Goal: Task Accomplishment & Management: Use online tool/utility

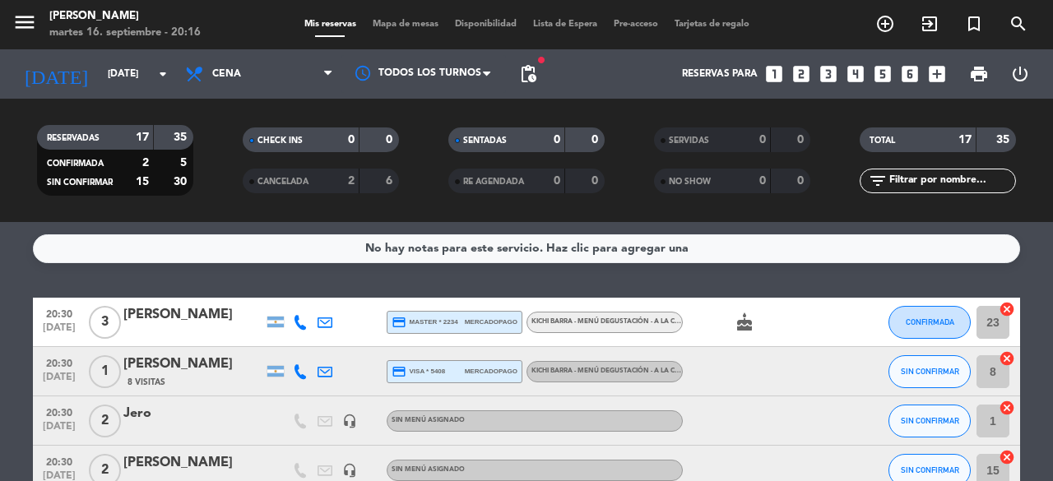
click at [440, 270] on div "No hay notas para este servicio. Haz clic para agregar una 20:30 [DATE] 3 [PERS…" at bounding box center [526, 351] width 1053 height 259
click at [936, 315] on button "CONFIRMADA" at bounding box center [930, 322] width 82 height 33
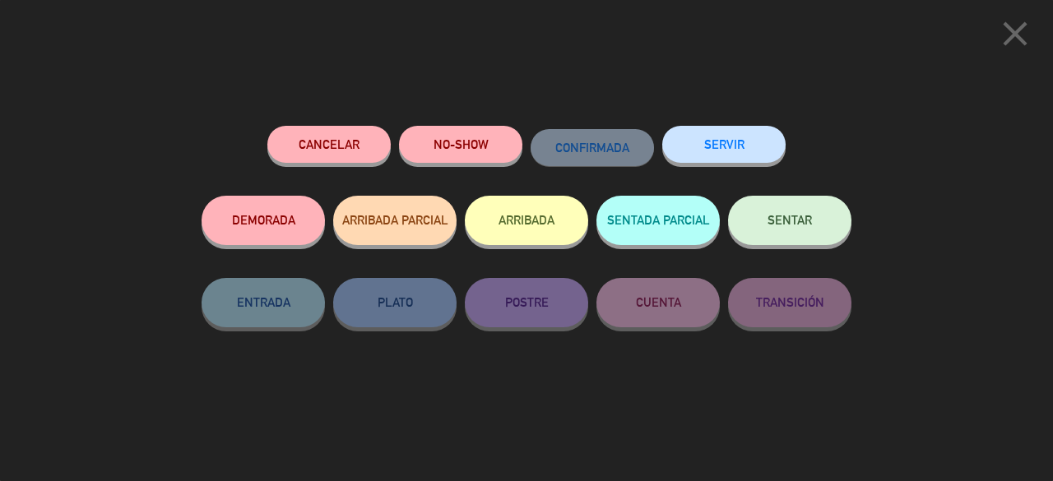
click at [788, 217] on span "SENTAR" at bounding box center [790, 220] width 44 height 14
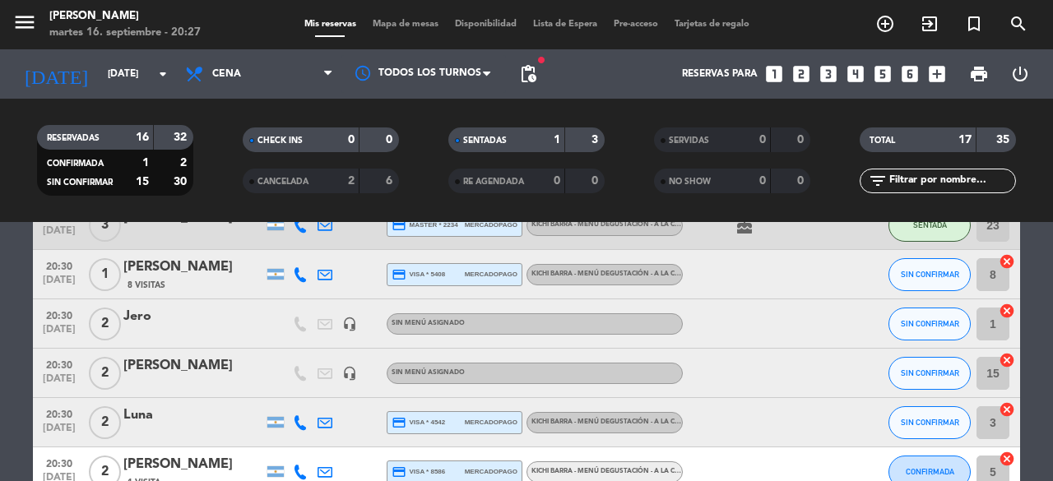
scroll to position [99, 0]
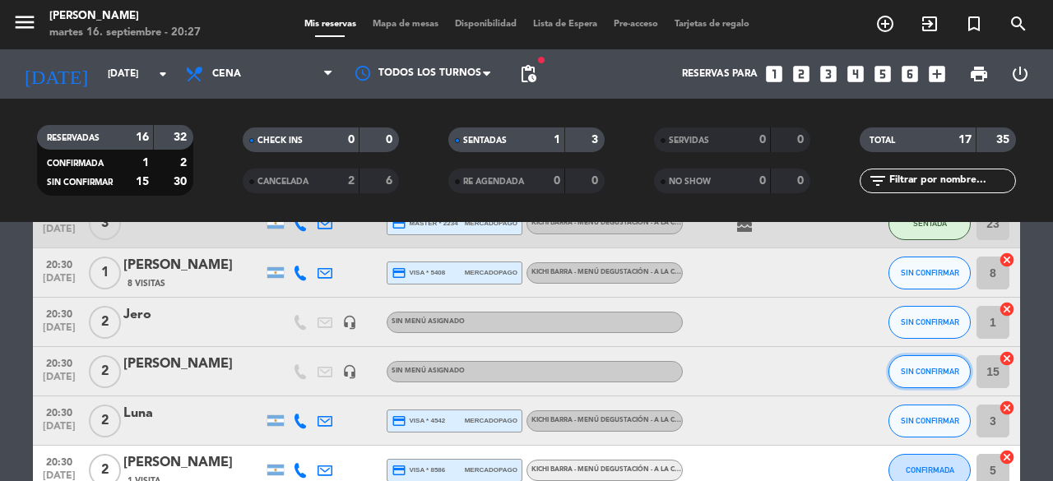
click at [918, 380] on button "SIN CONFIRMAR" at bounding box center [930, 371] width 82 height 33
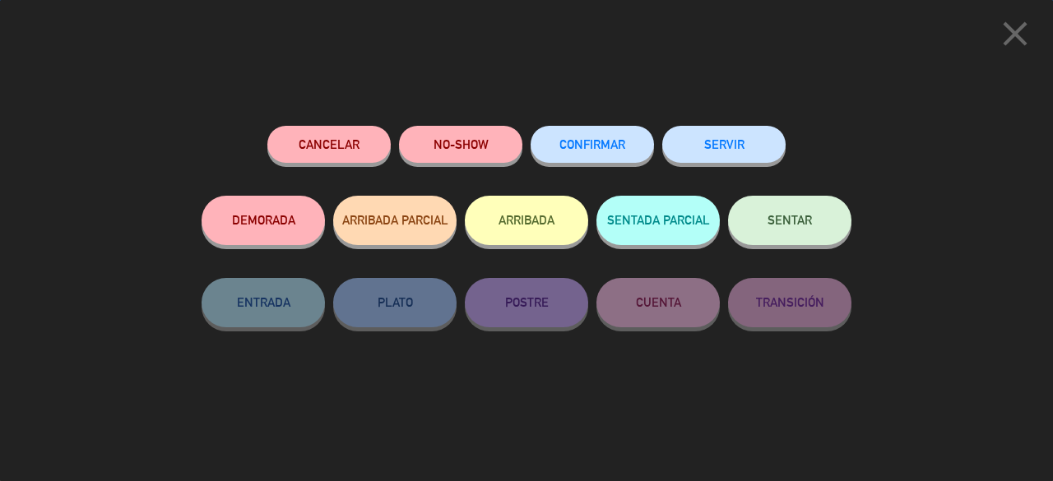
click at [803, 226] on span "SENTAR" at bounding box center [790, 220] width 44 height 14
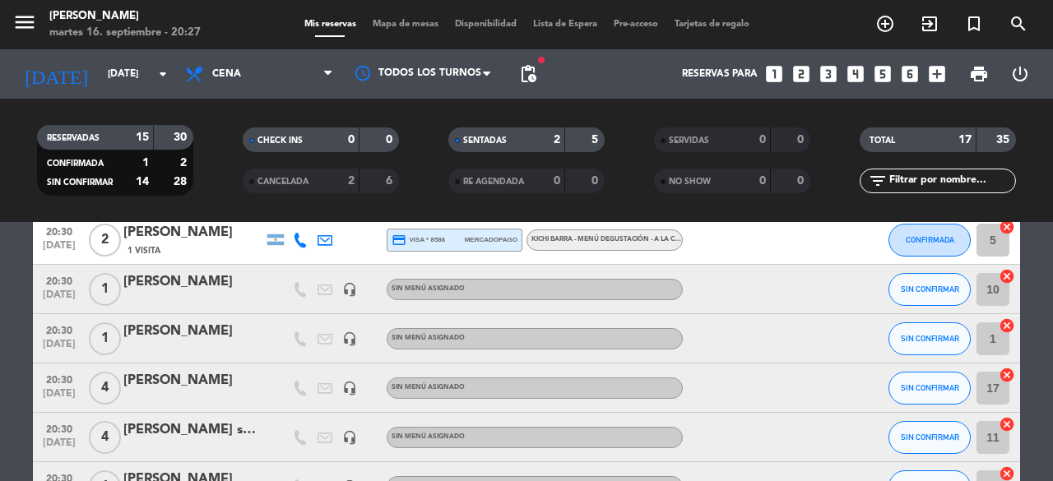
scroll to position [362, 0]
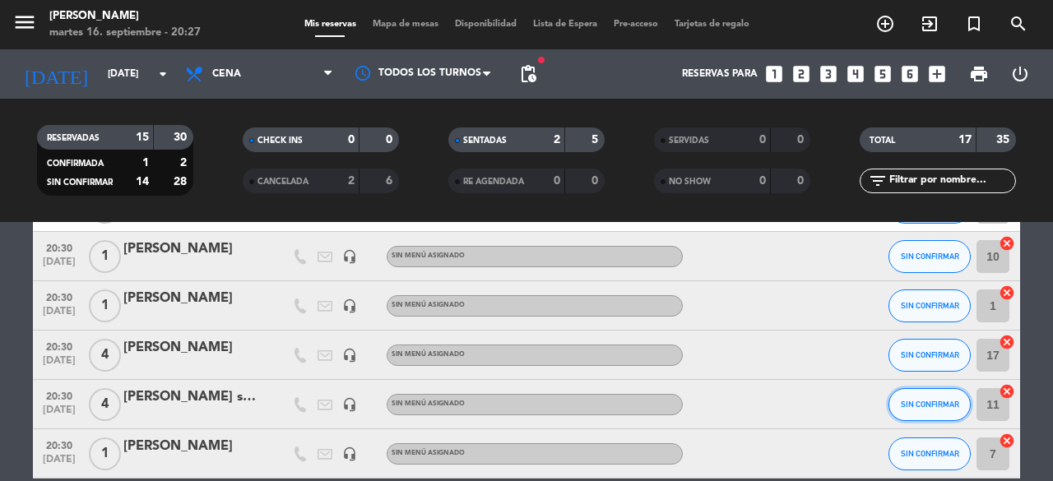
click at [927, 415] on button "SIN CONFIRMAR" at bounding box center [930, 404] width 82 height 33
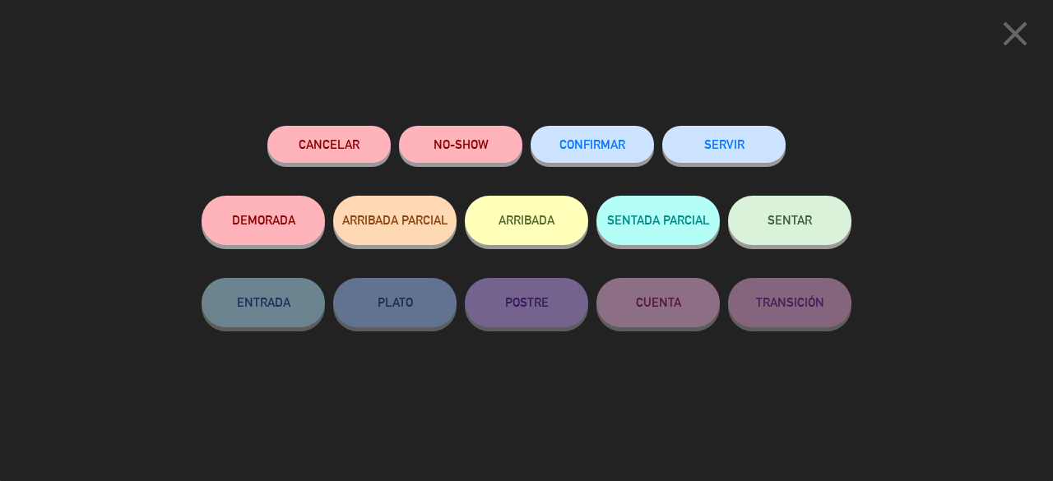
click at [790, 200] on button "SENTAR" at bounding box center [789, 220] width 123 height 49
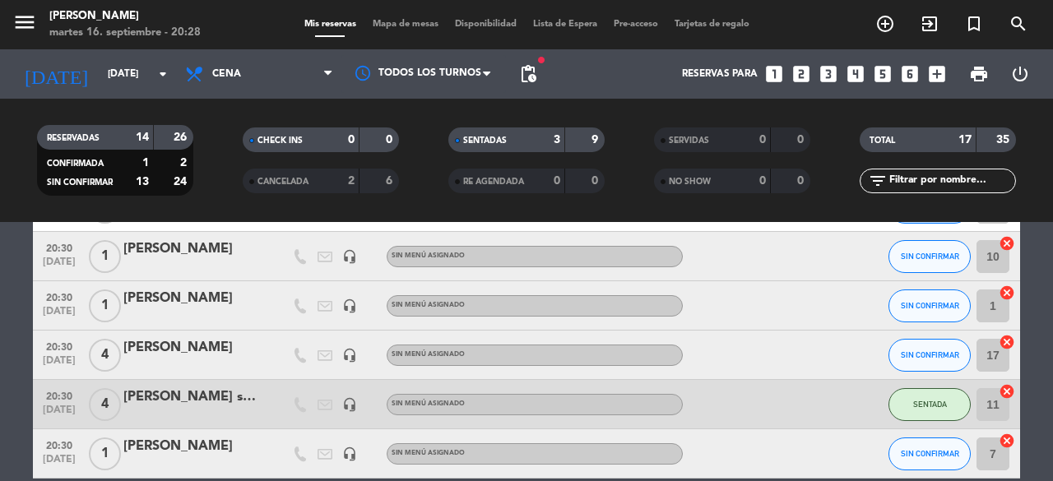
click at [1032, 325] on bookings-row "20:30 [DATE] 3 [PERSON_NAME] credit_card master * 2234 mercadopago Kichi Barra …" at bounding box center [526, 367] width 1053 height 862
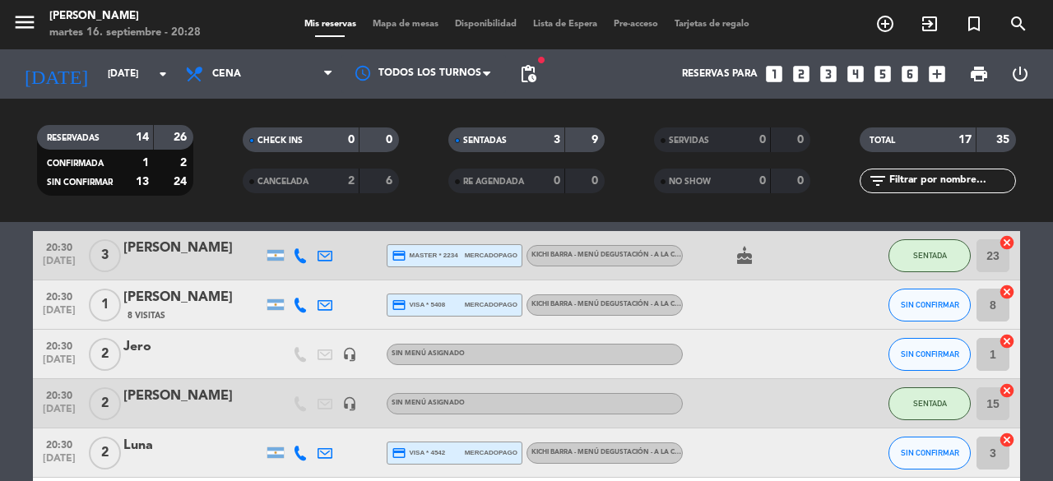
scroll to position [66, 0]
click at [931, 307] on span "SIN CONFIRMAR" at bounding box center [930, 305] width 58 height 9
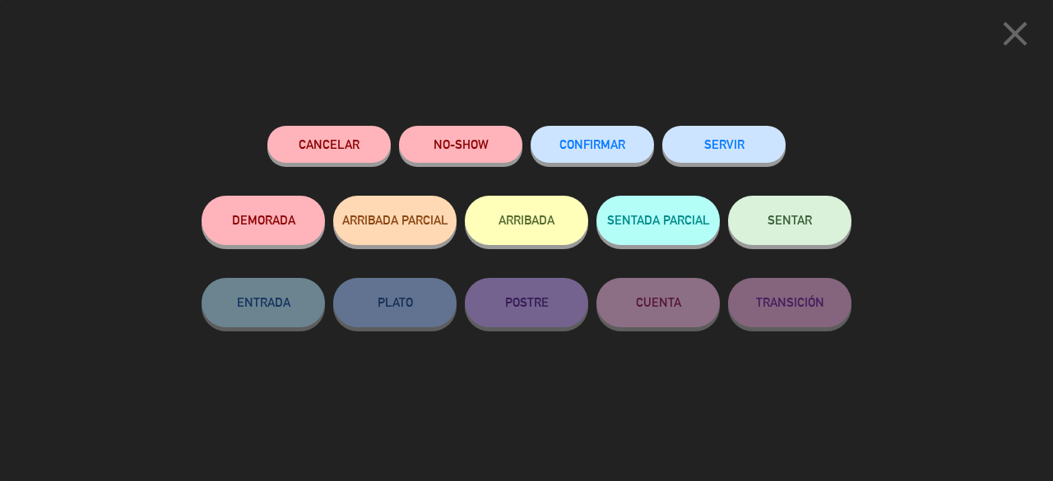
click at [815, 221] on button "SENTAR" at bounding box center [789, 220] width 123 height 49
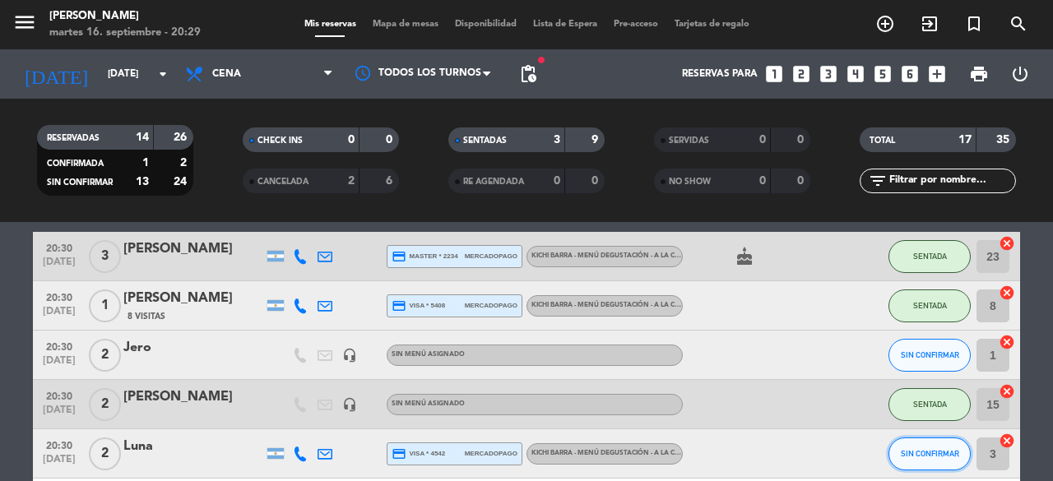
click at [934, 454] on span "SIN CONFIRMAR" at bounding box center [930, 453] width 58 height 9
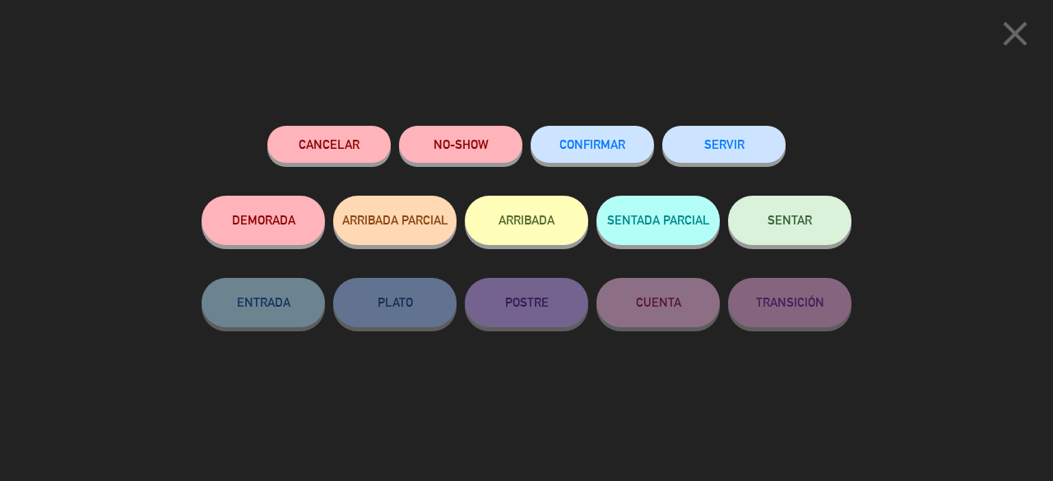
click at [796, 220] on span "SENTAR" at bounding box center [790, 220] width 44 height 14
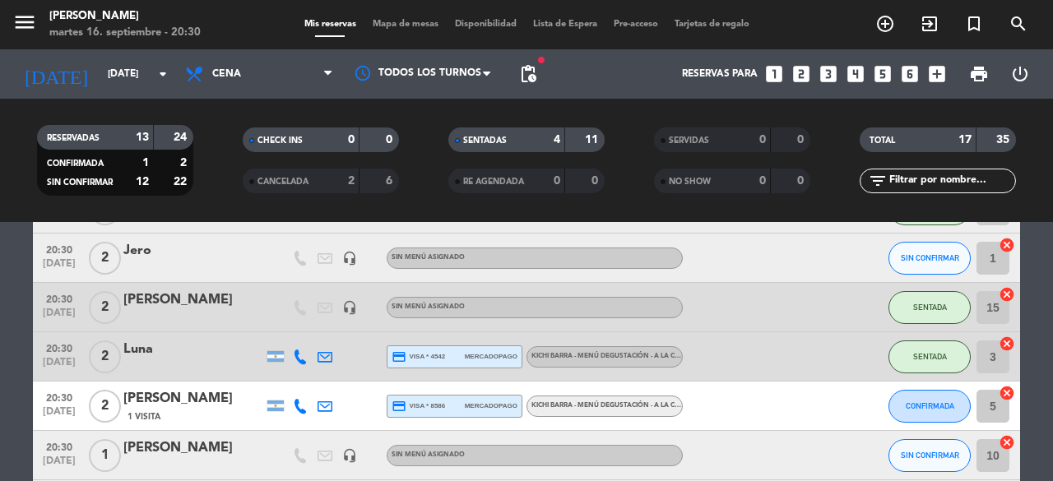
scroll to position [165, 0]
click at [915, 454] on span "SIN CONFIRMAR" at bounding box center [930, 453] width 58 height 9
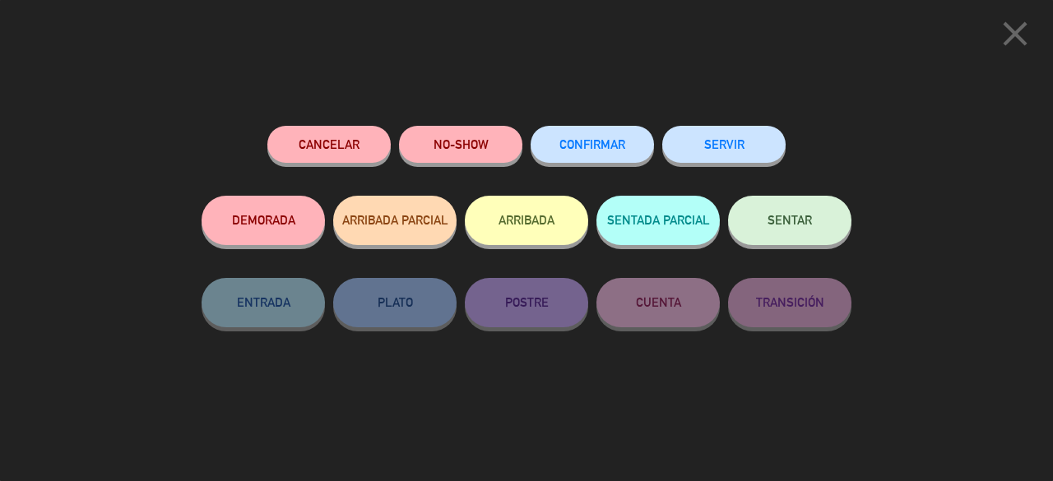
click at [793, 226] on span "SENTAR" at bounding box center [790, 220] width 44 height 14
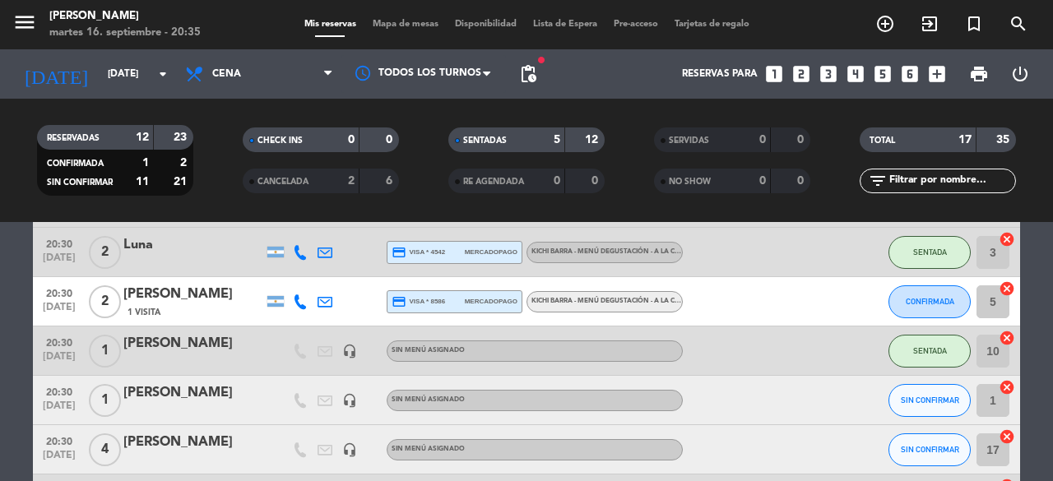
scroll to position [263, 0]
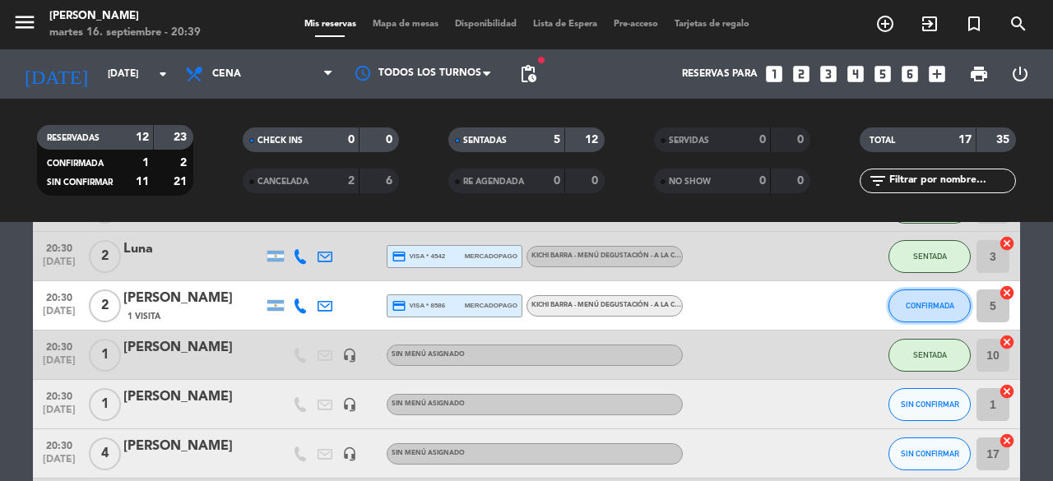
click at [920, 317] on button "CONFIRMADA" at bounding box center [930, 306] width 82 height 33
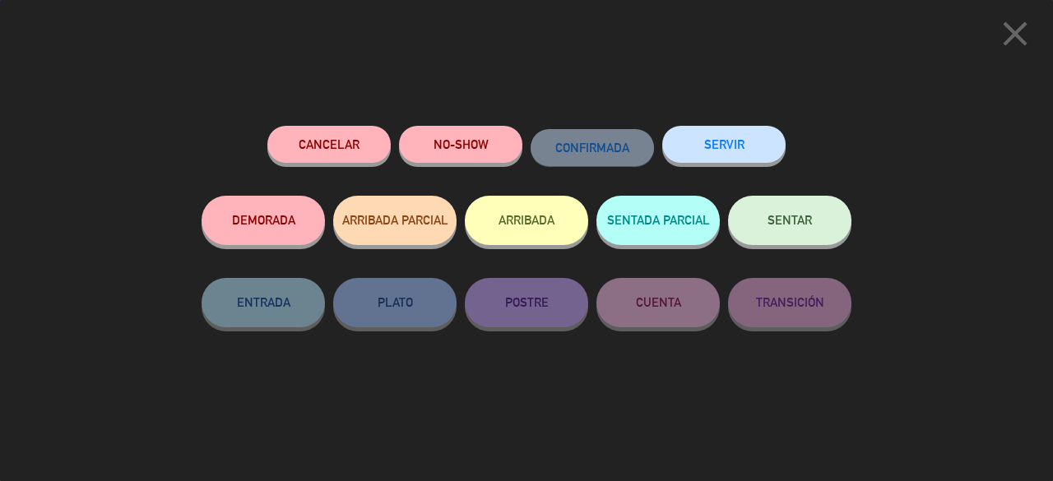
click at [791, 230] on button "SENTAR" at bounding box center [789, 220] width 123 height 49
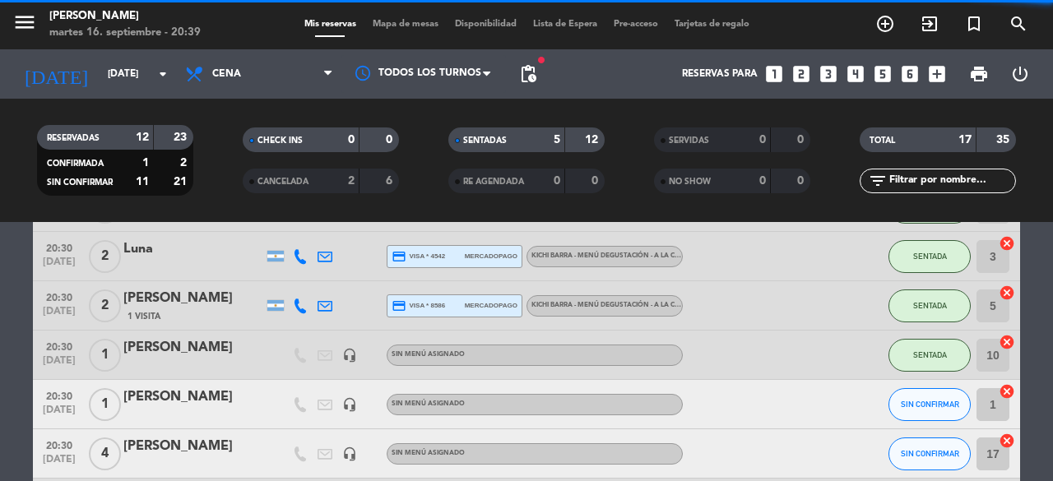
click at [1045, 332] on bookings-row "20:30 [DATE] 3 [PERSON_NAME] credit_card master * 2234 mercadopago Kichi Barra …" at bounding box center [526, 466] width 1053 height 862
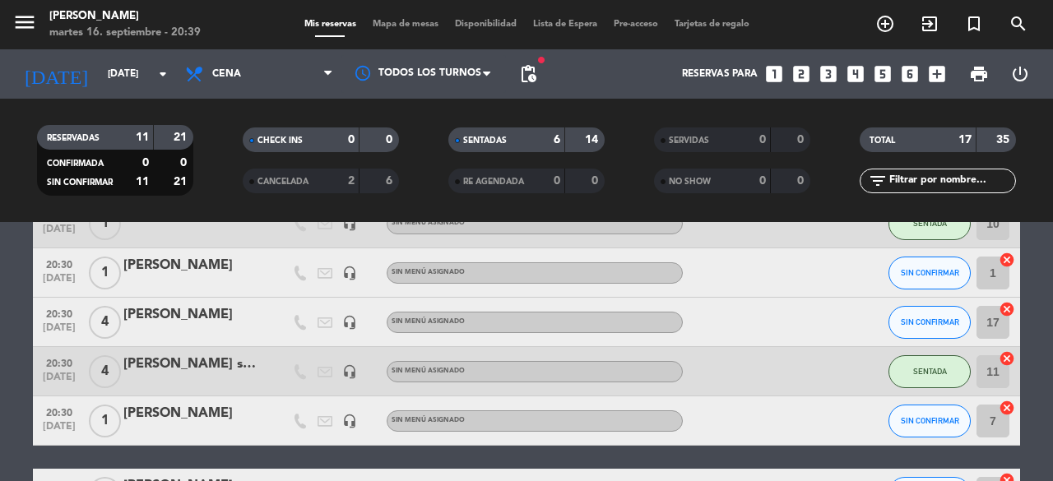
scroll to position [362, 0]
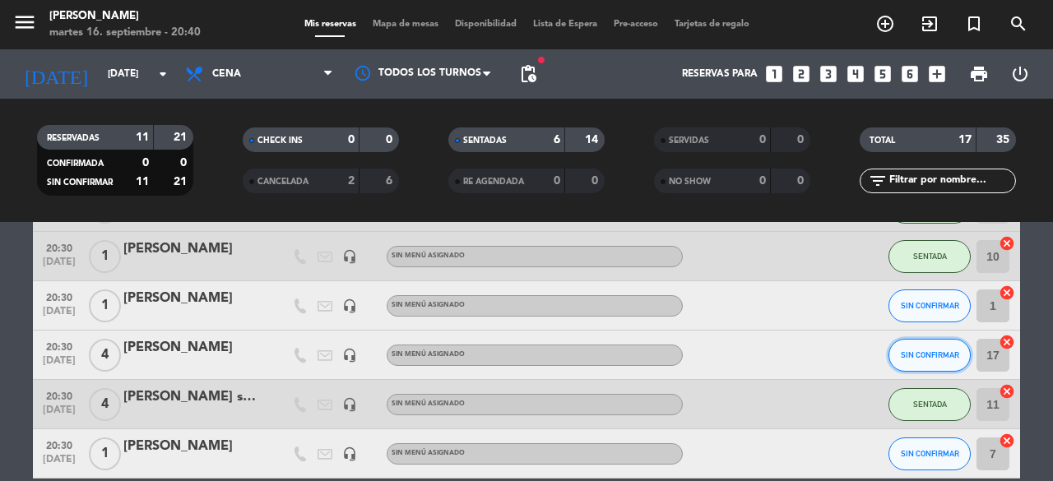
click at [929, 355] on span "SIN CONFIRMAR" at bounding box center [930, 354] width 58 height 9
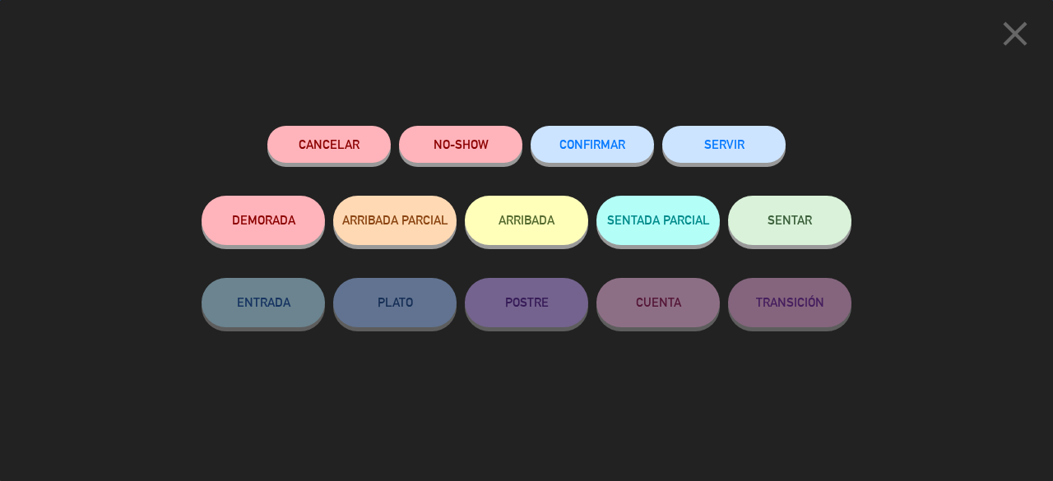
click at [790, 216] on span "SENTAR" at bounding box center [790, 220] width 44 height 14
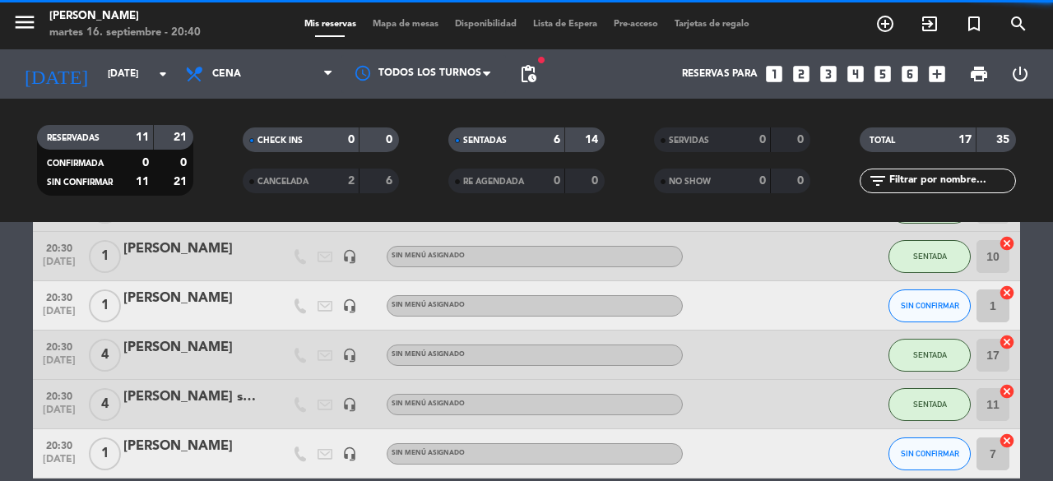
click at [1052, 326] on bookings-row "20:30 [DATE] 3 [PERSON_NAME] credit_card master * 2234 mercadopago Kichi Barra …" at bounding box center [526, 367] width 1053 height 862
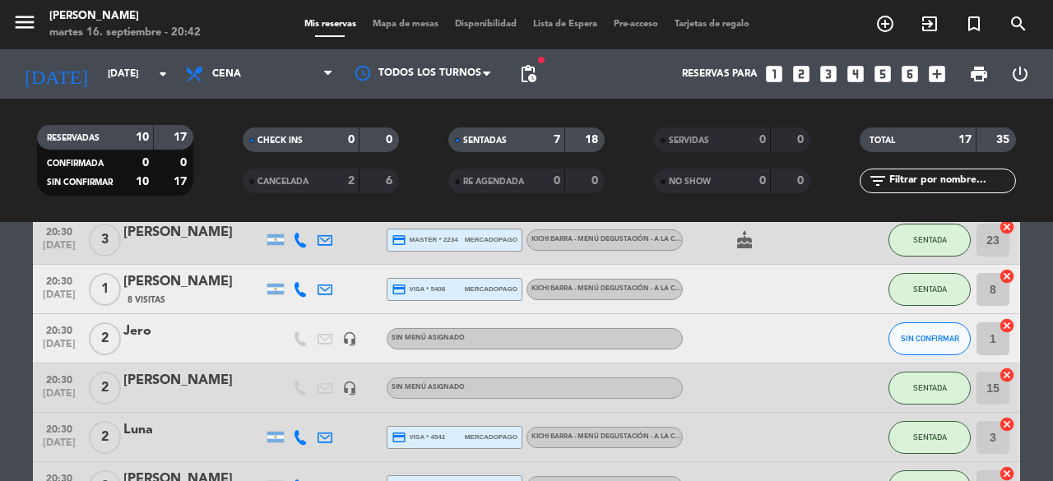
scroll to position [66, 0]
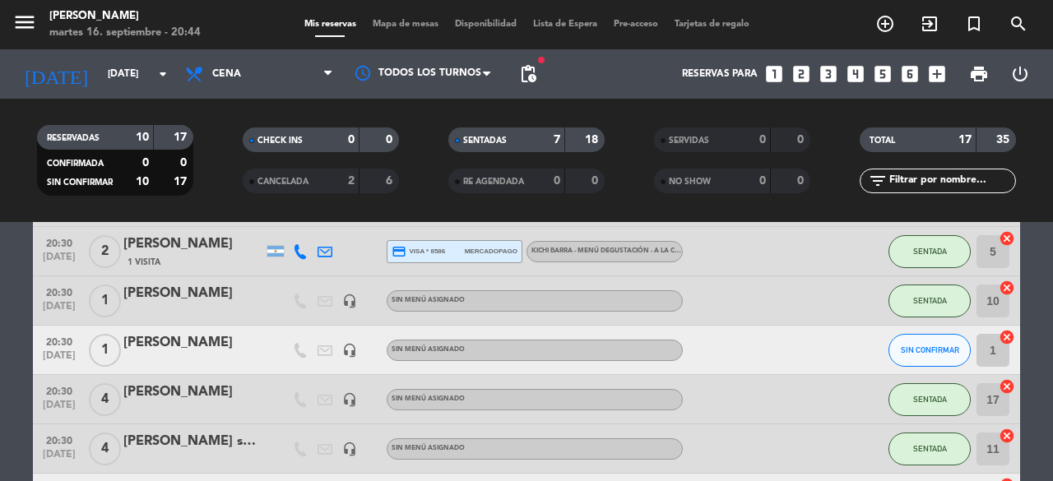
scroll to position [296, 0]
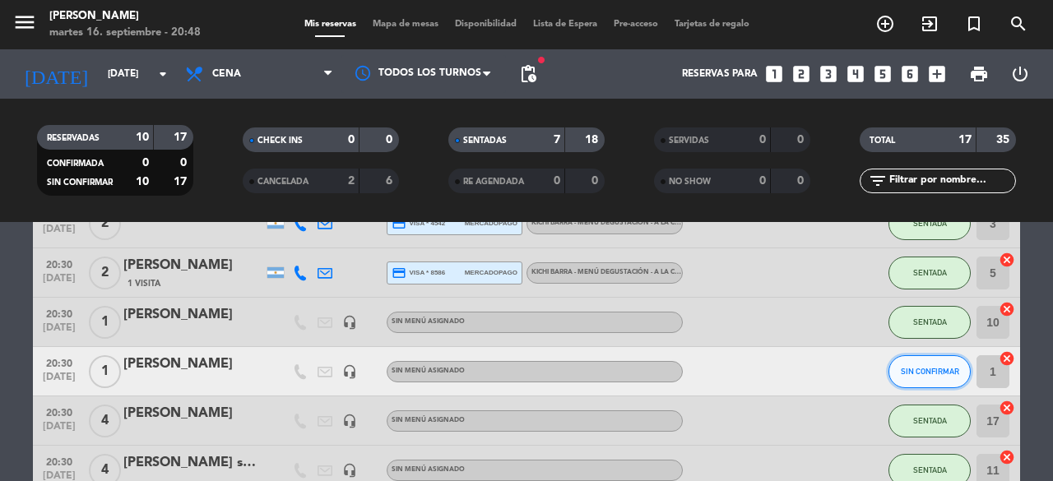
click at [914, 368] on span "SIN CONFIRMAR" at bounding box center [930, 371] width 58 height 9
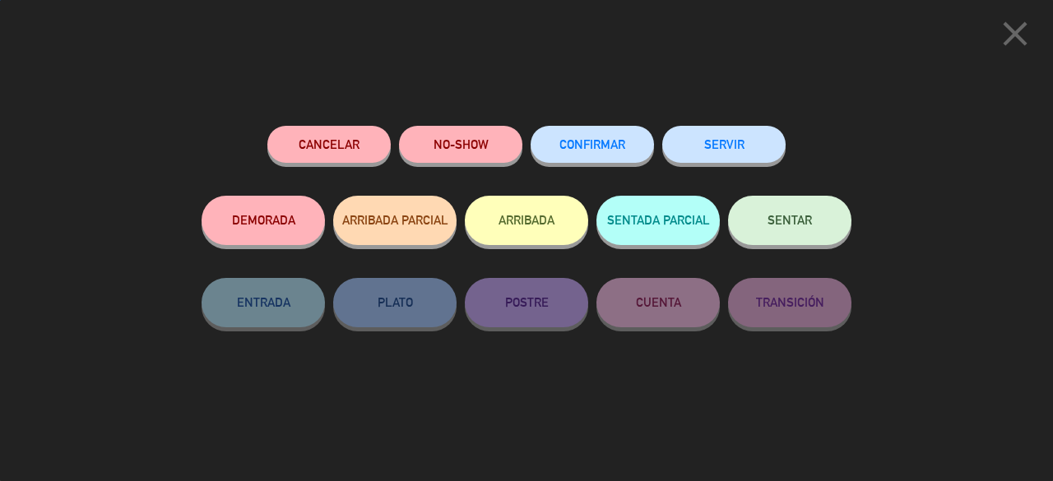
click at [791, 225] on span "SENTAR" at bounding box center [790, 220] width 44 height 14
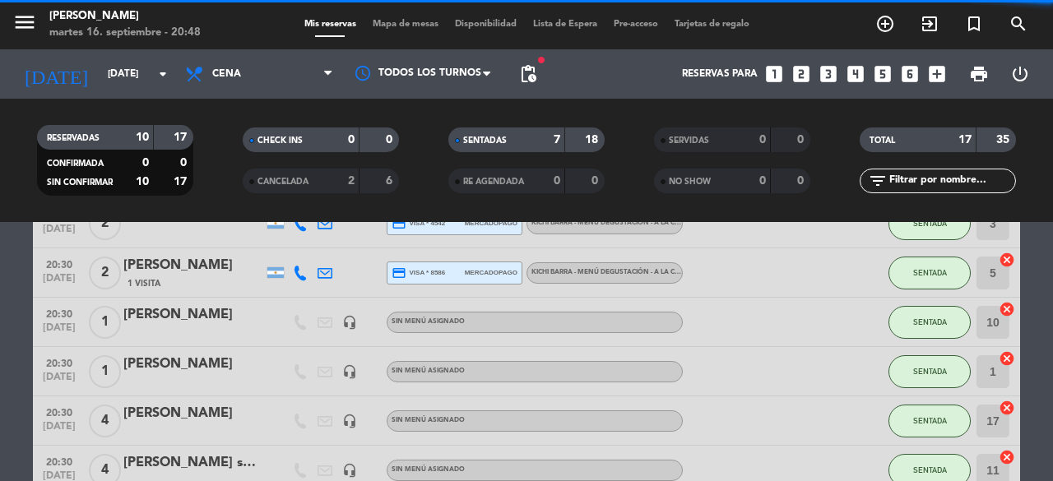
click at [1051, 346] on bookings-row "20:30 [DATE] 3 [PERSON_NAME] credit_card master * 2234 mercadopago Kichi Barra …" at bounding box center [526, 433] width 1053 height 862
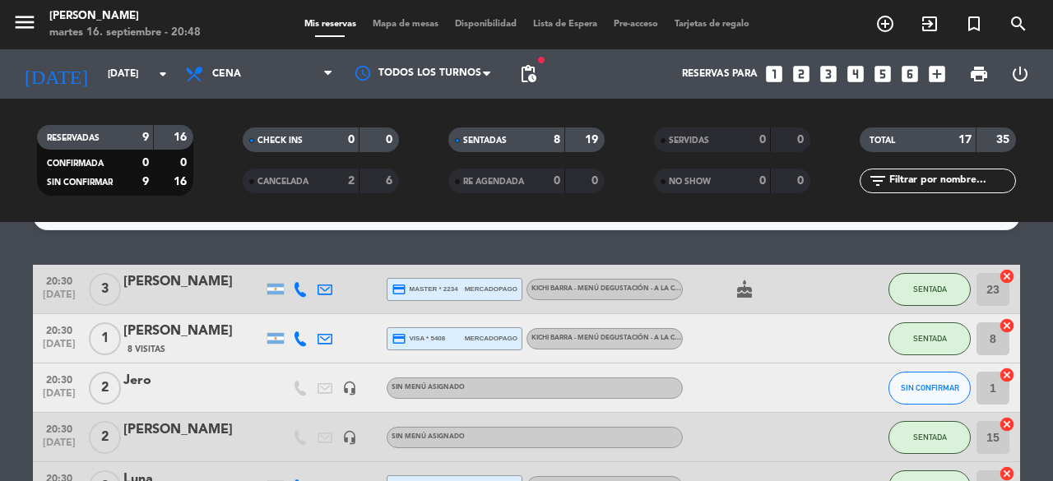
scroll to position [66, 0]
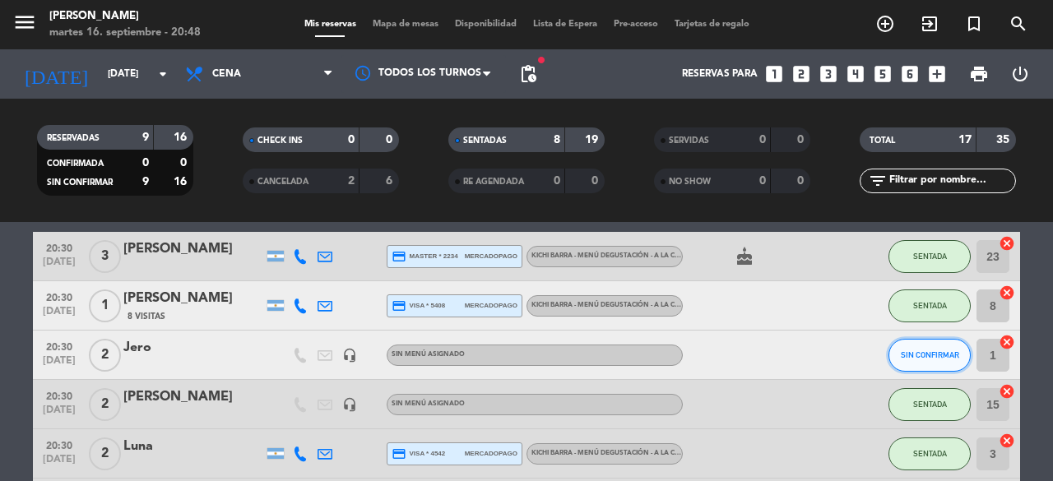
click at [953, 355] on span "SIN CONFIRMAR" at bounding box center [930, 354] width 58 height 9
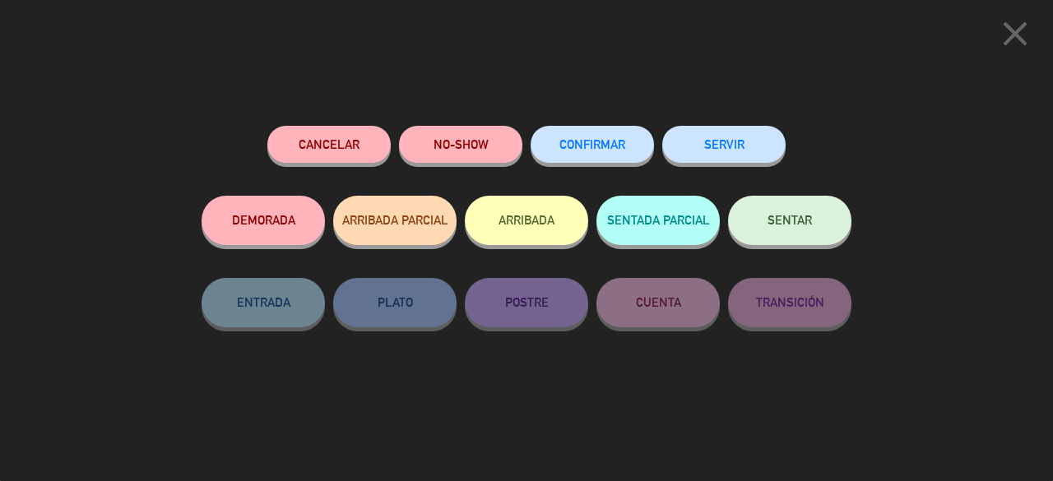
click at [826, 211] on button "SENTAR" at bounding box center [789, 220] width 123 height 49
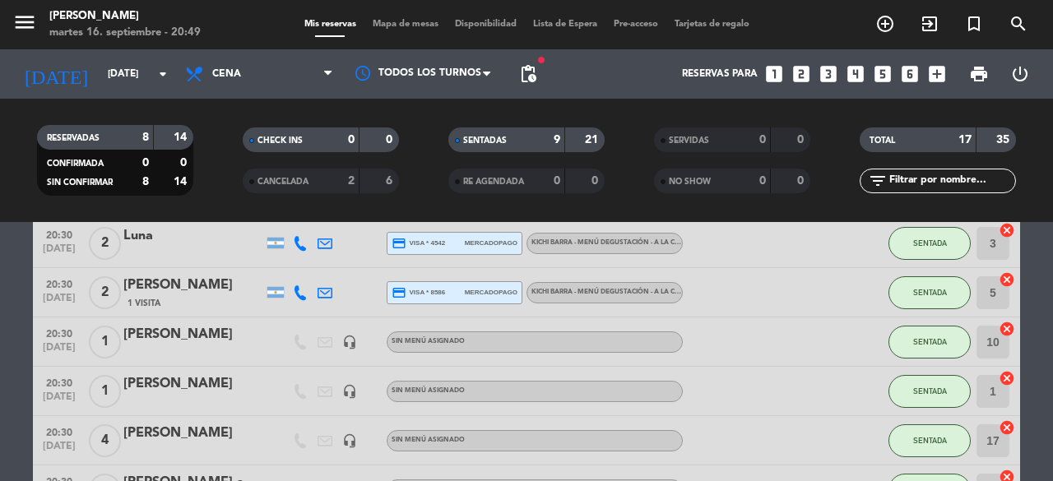
scroll to position [263, 0]
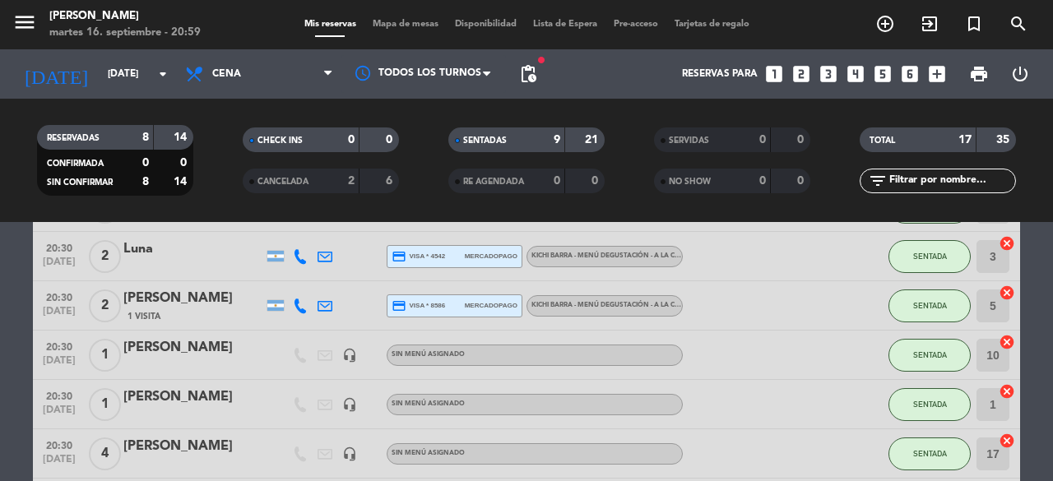
click at [1044, 309] on bookings-row "20:30 [DATE] 3 [PERSON_NAME] credit_card master * 2234 mercadopago Kichi Barra …" at bounding box center [526, 466] width 1053 height 862
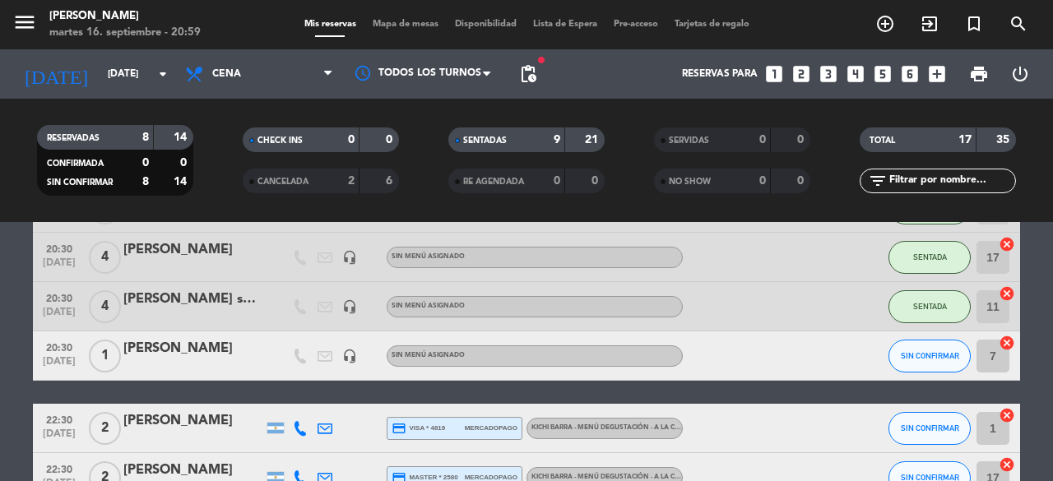
scroll to position [461, 0]
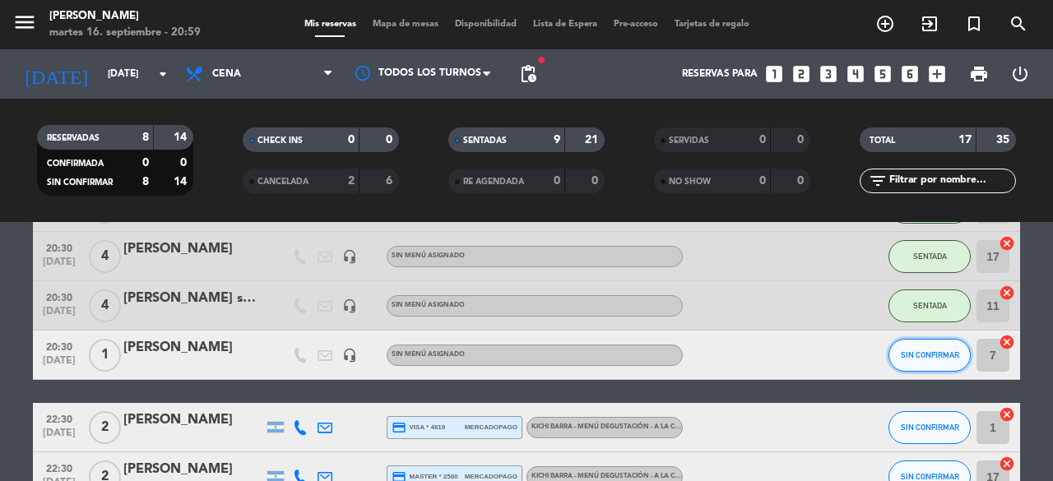
click at [934, 361] on button "SIN CONFIRMAR" at bounding box center [930, 355] width 82 height 33
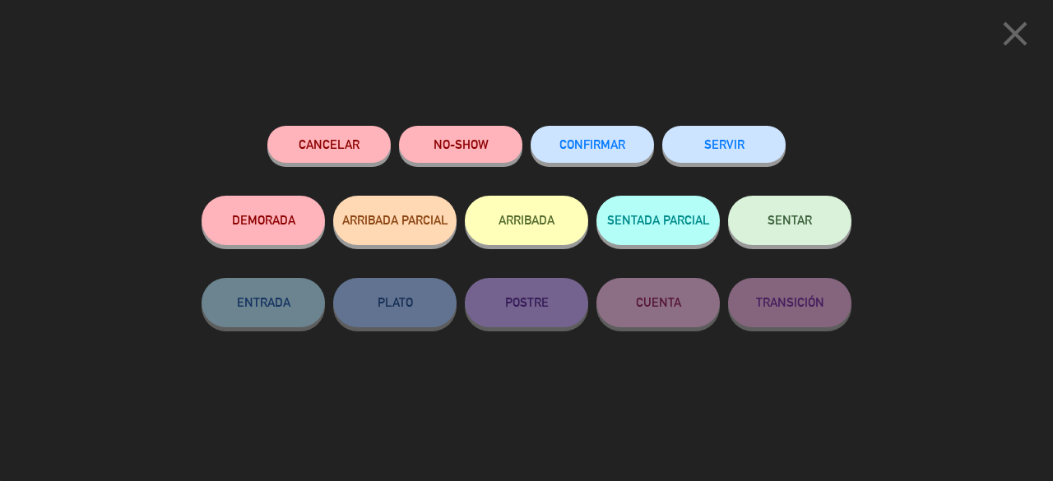
click at [788, 221] on span "SENTAR" at bounding box center [790, 220] width 44 height 14
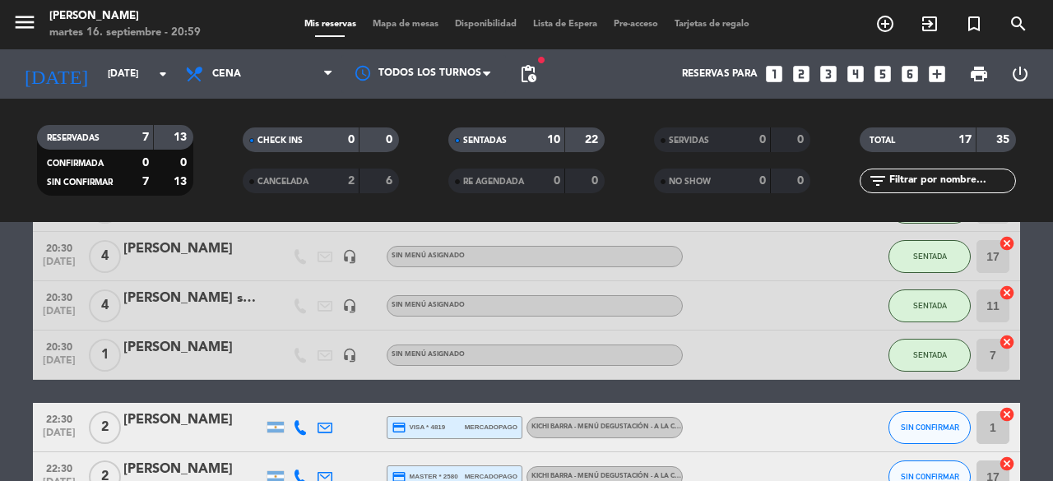
click at [0, 374] on bookings-row "20:30 [DATE] 3 [PERSON_NAME] credit_card master * 2234 mercadopago Kichi Barra …" at bounding box center [526, 268] width 1053 height 862
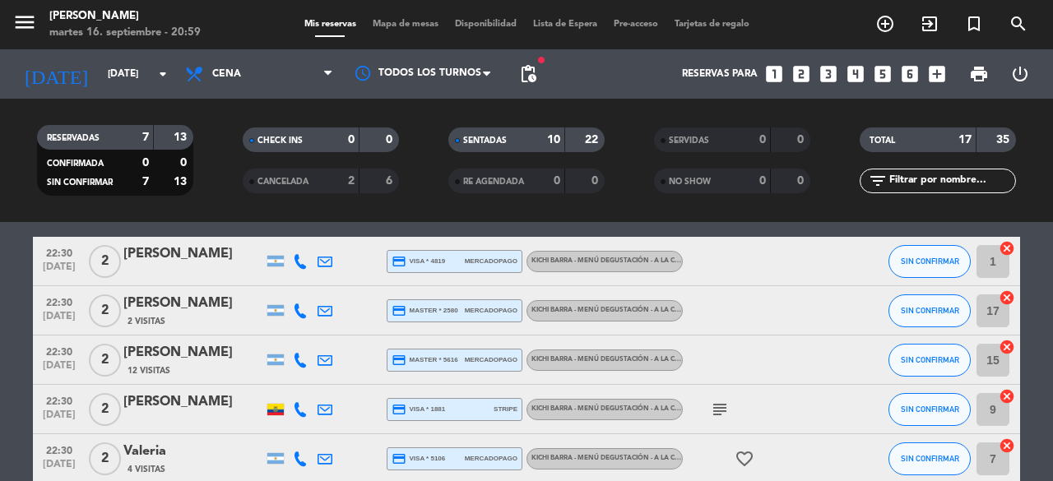
scroll to position [625, 0]
